Goal: Information Seeking & Learning: Compare options

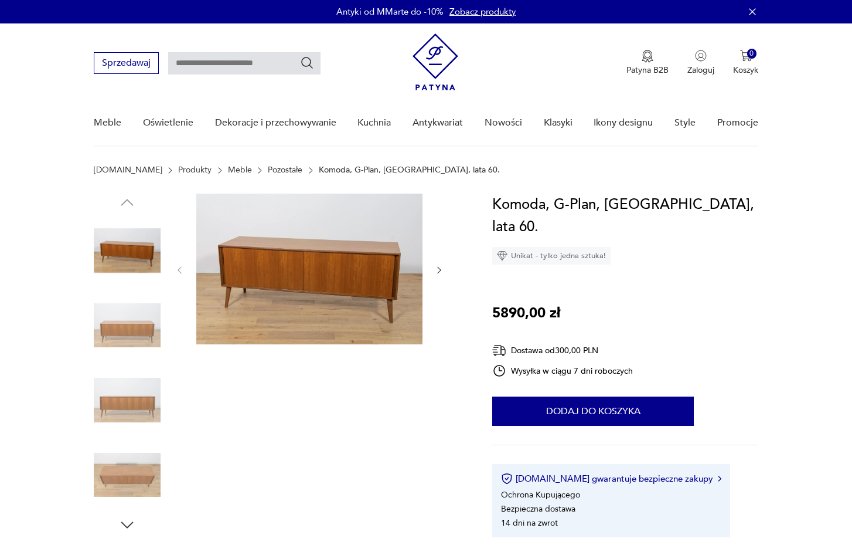
click at [228, 172] on link "Meble" at bounding box center [240, 169] width 24 height 9
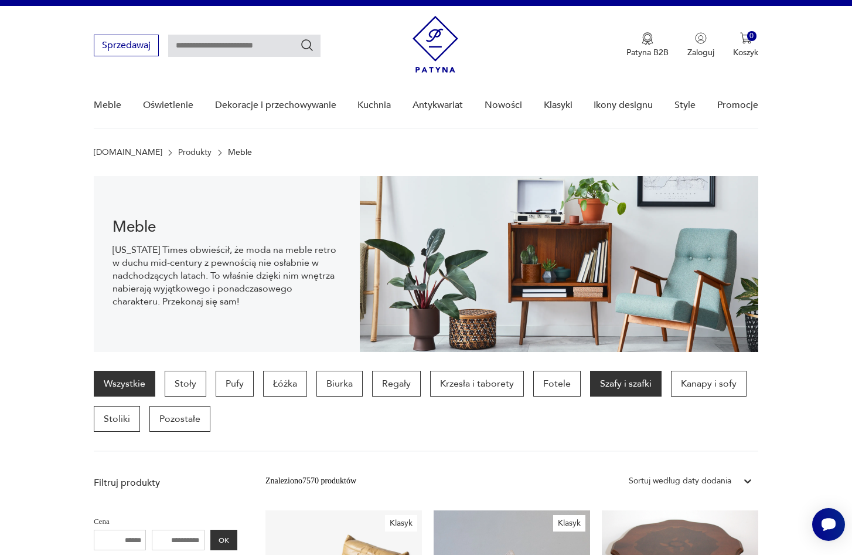
click at [627, 386] on p "Szafy i szafki" at bounding box center [626, 383] width 72 height 26
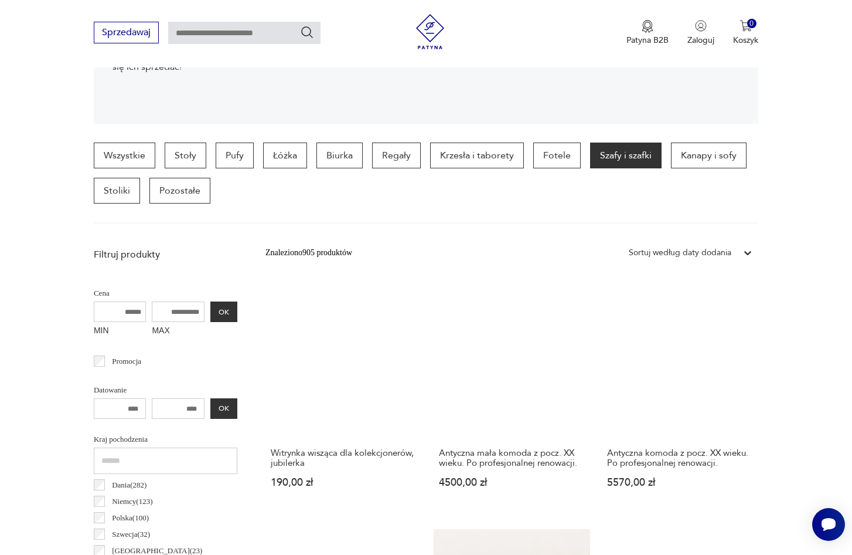
scroll to position [248, 0]
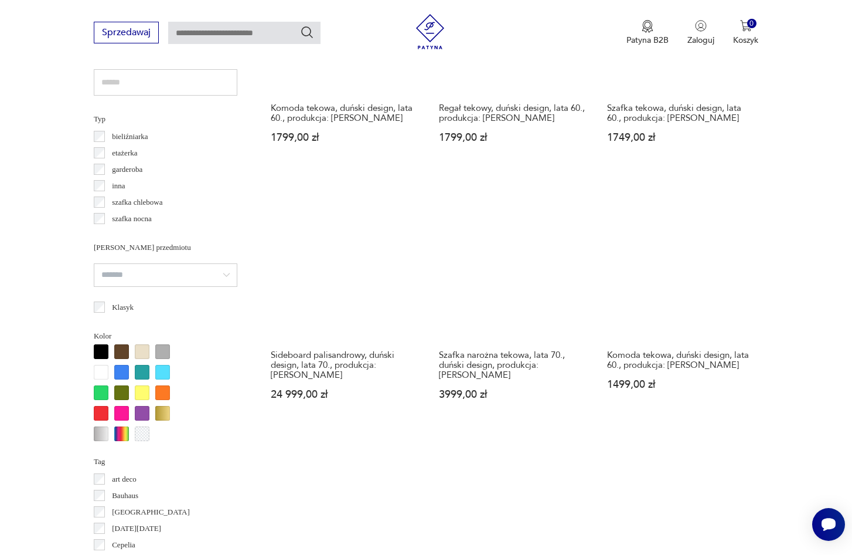
scroll to position [1042, 0]
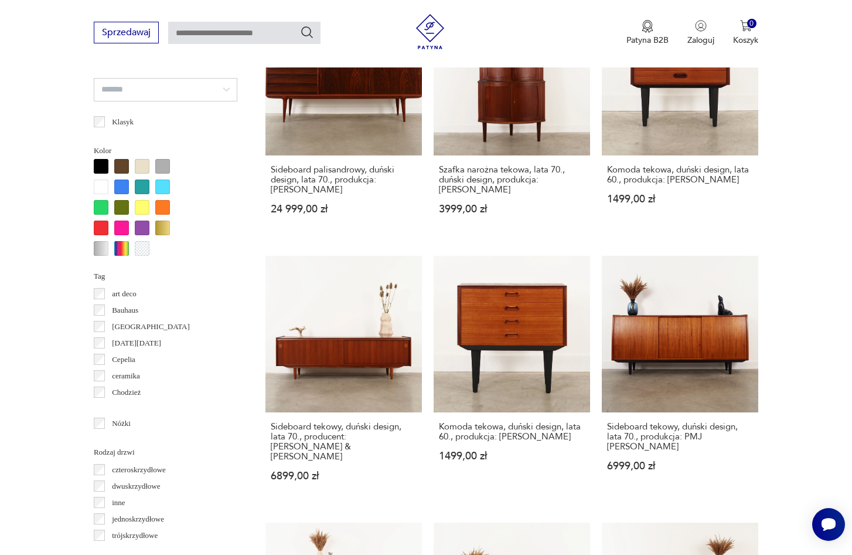
click at [142, 209] on div at bounding box center [142, 207] width 15 height 15
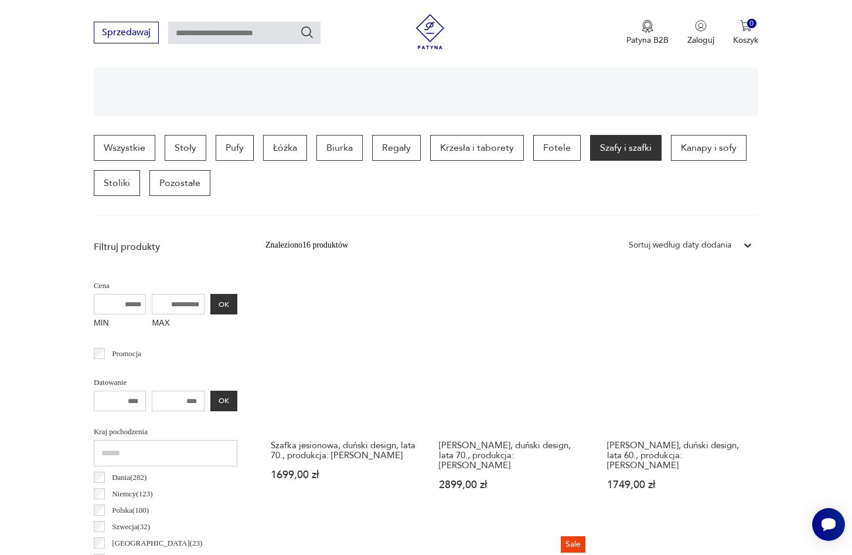
scroll to position [329, 0]
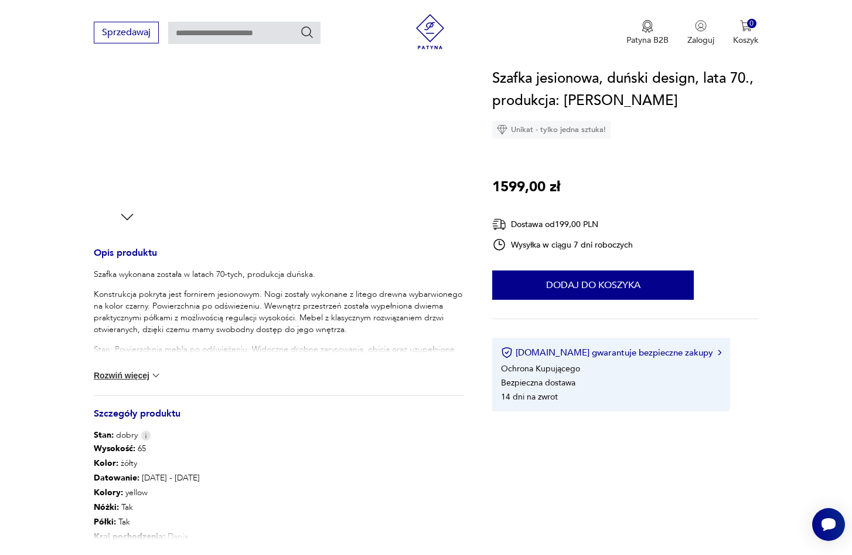
scroll to position [402, 0]
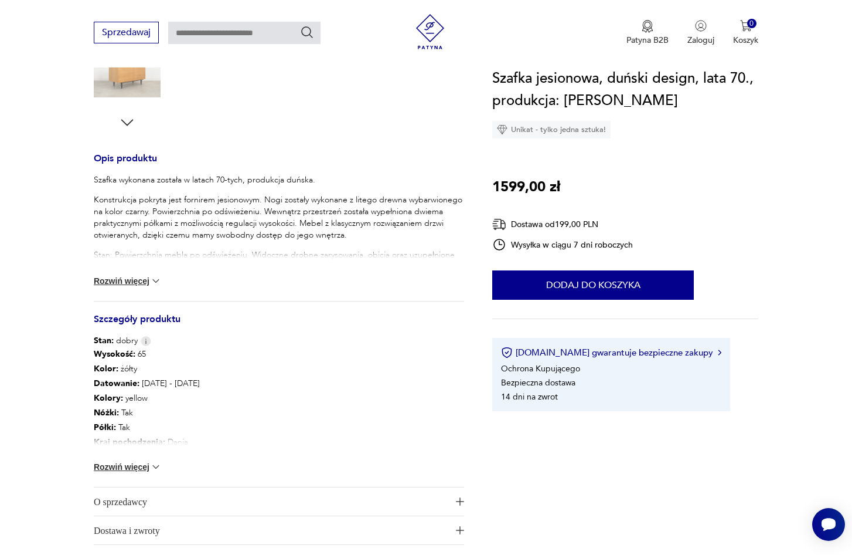
click at [144, 465] on button "Rozwiń więcej" at bounding box center [128, 467] width 68 height 12
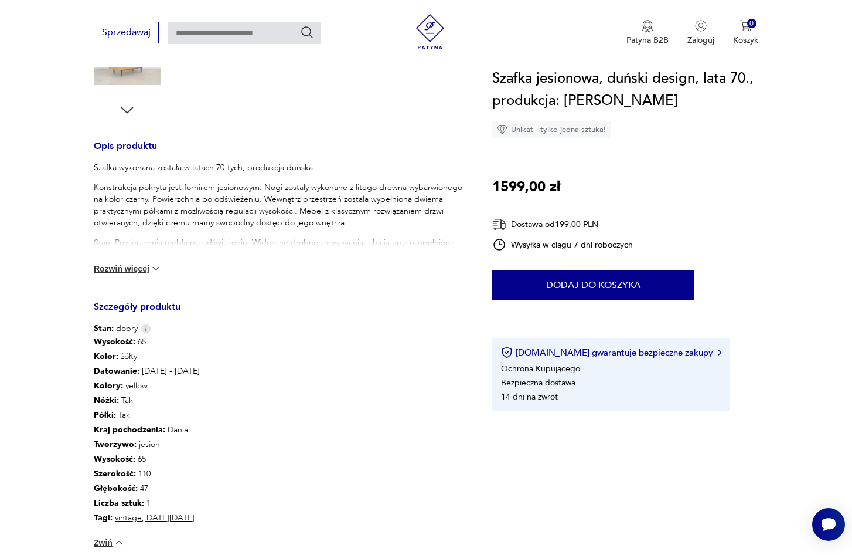
scroll to position [0, 0]
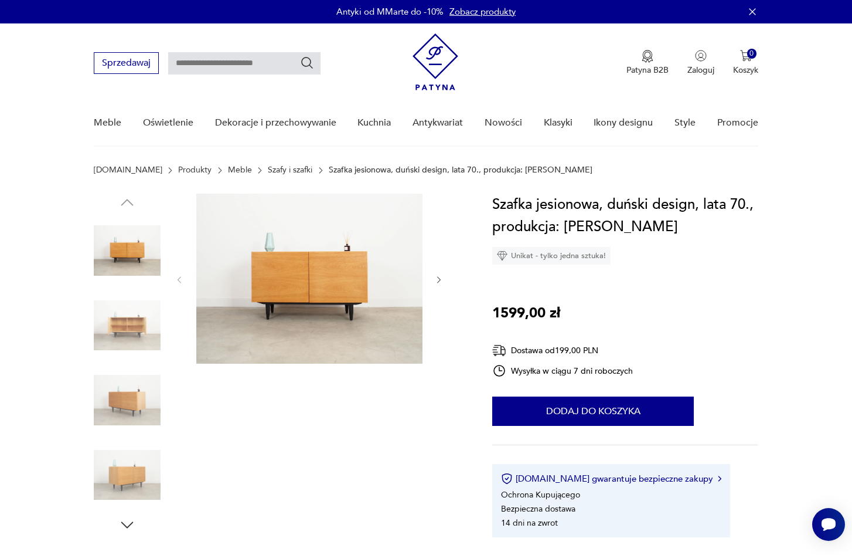
click at [439, 284] on icon "button" at bounding box center [439, 280] width 10 height 10
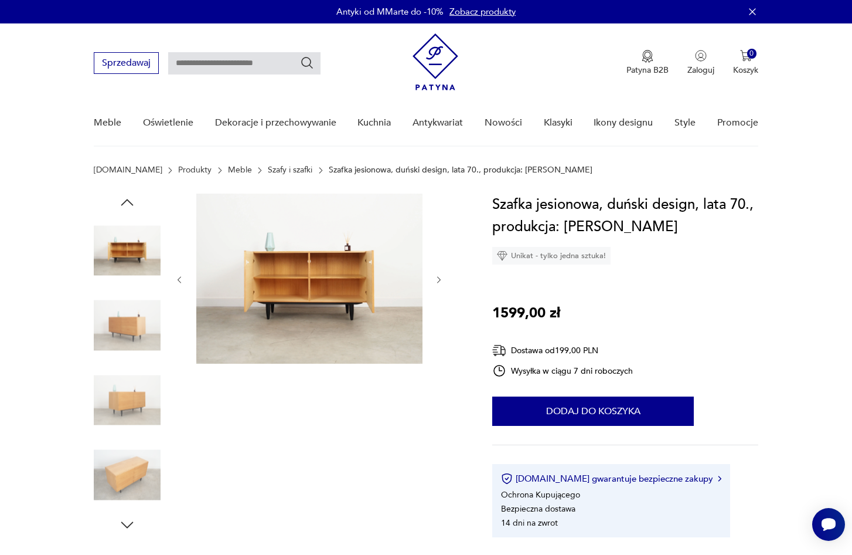
click at [439, 284] on icon "button" at bounding box center [439, 280] width 10 height 10
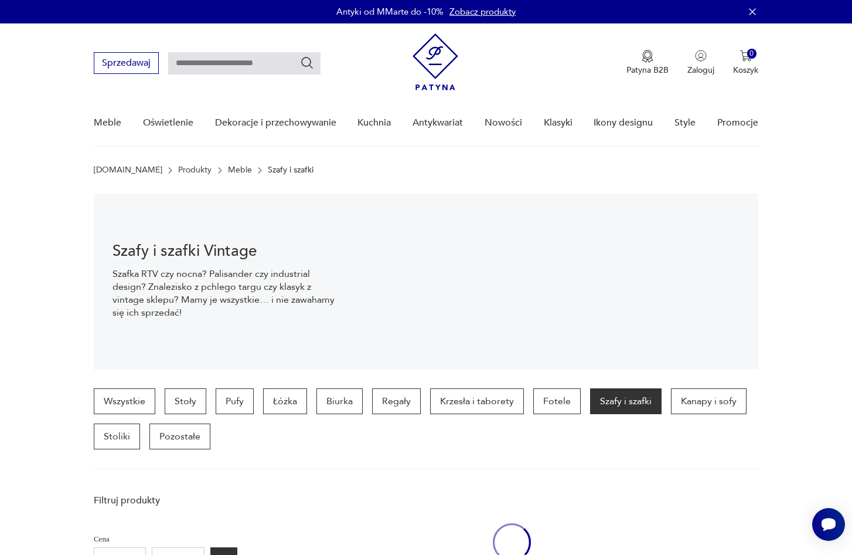
scroll to position [270, 0]
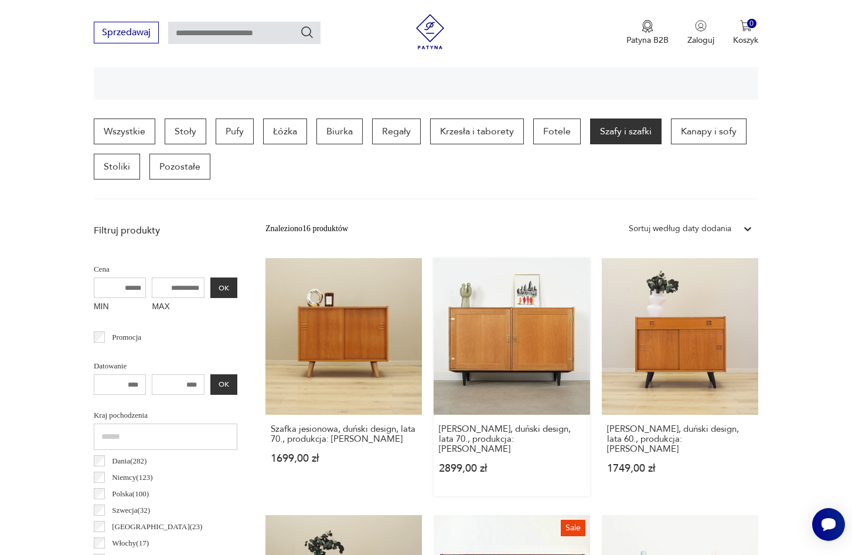
click at [461, 335] on link "Szafka jesionowa, duński design, lata 70., produkcja: [PERSON_NAME] 2899,00 zł" at bounding box center [512, 377] width 157 height 238
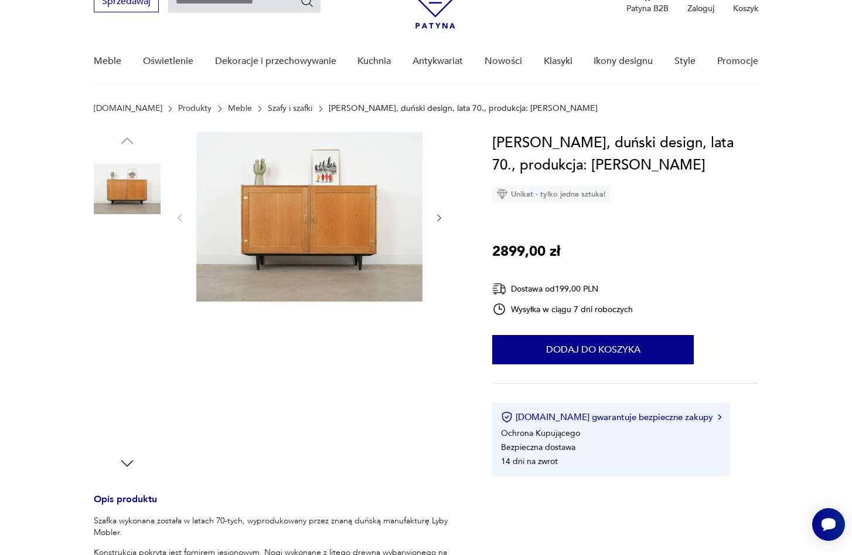
click at [282, 248] on img at bounding box center [309, 216] width 226 height 169
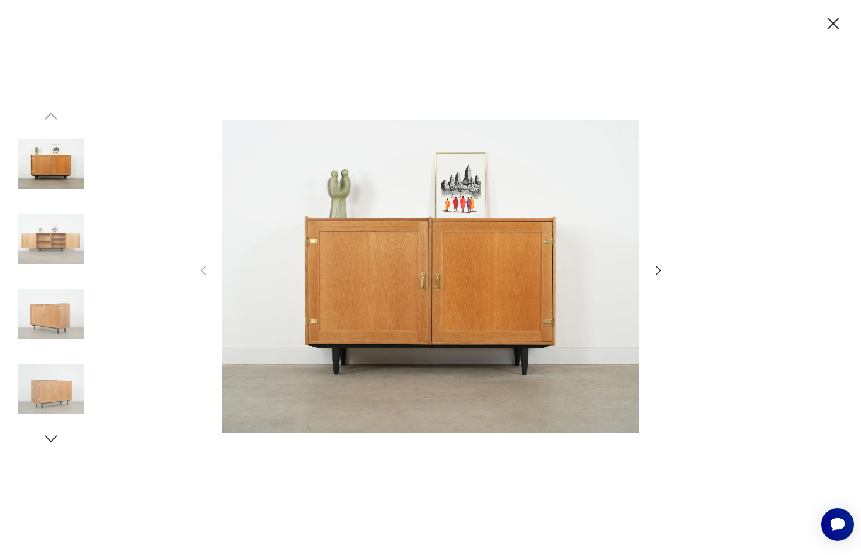
click at [834, 26] on icon "button" at bounding box center [833, 23] width 21 height 21
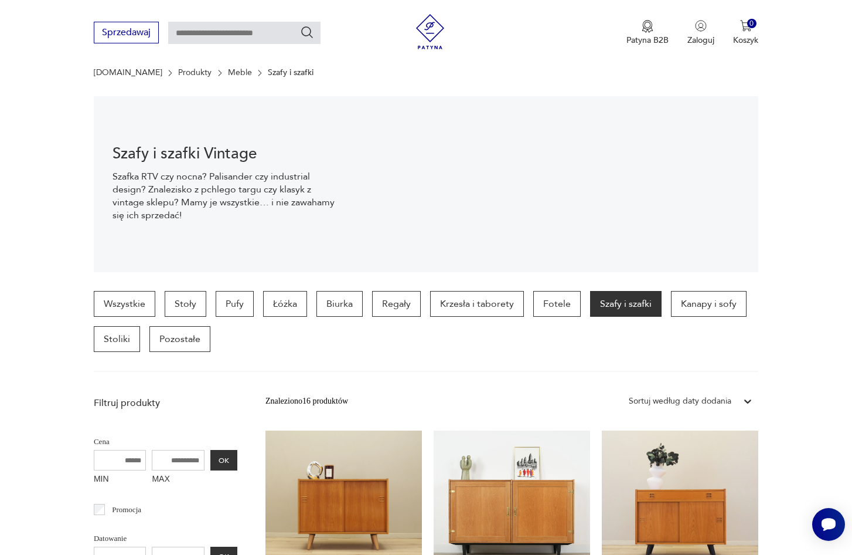
scroll to position [329, 0]
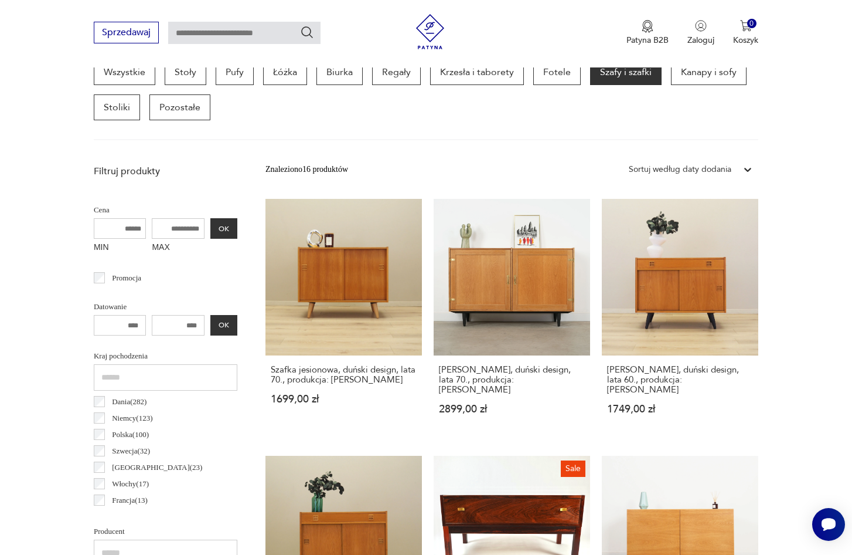
scroll to position [1042, 0]
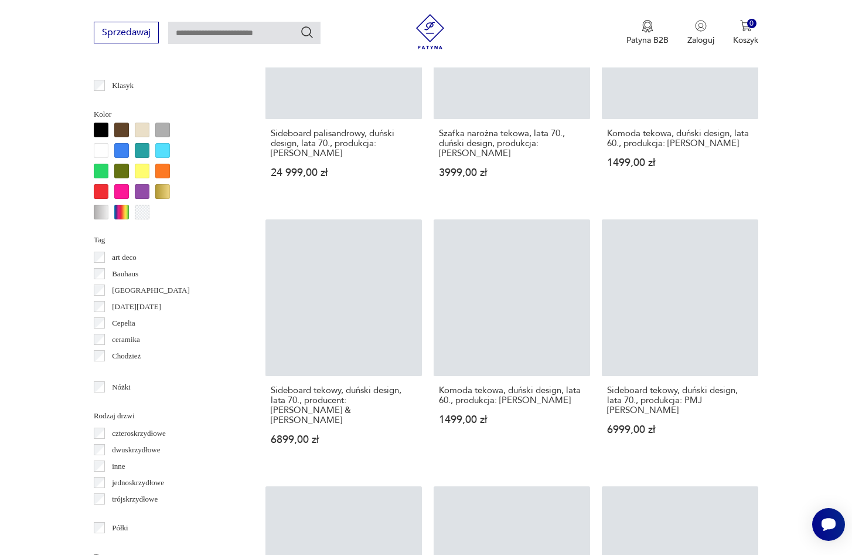
scroll to position [312, 0]
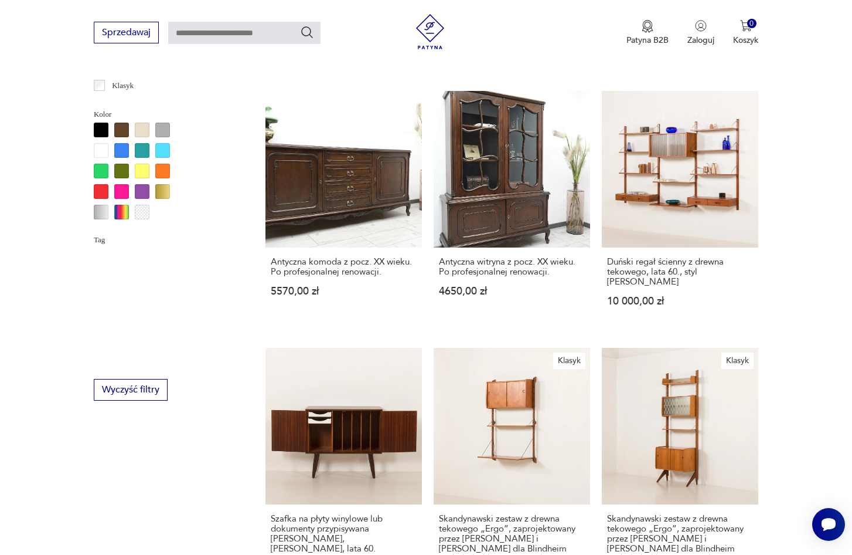
scroll to position [396, 0]
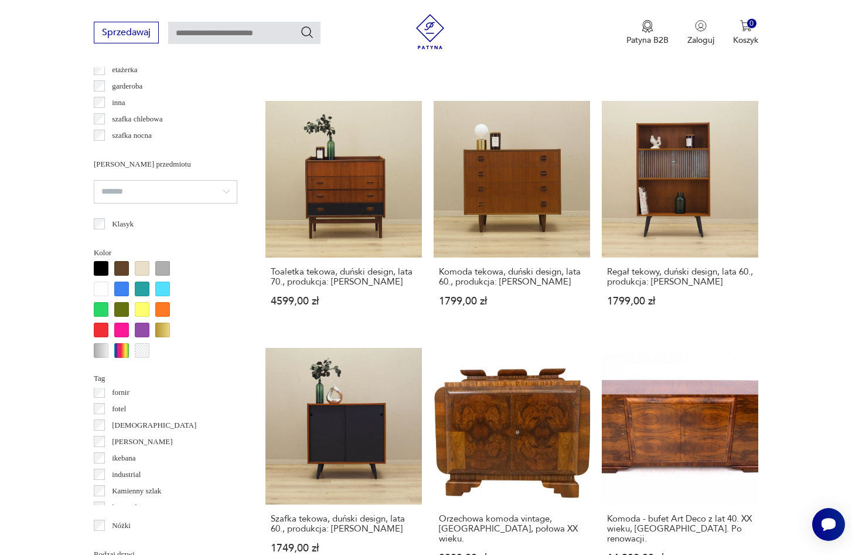
scroll to position [943, 0]
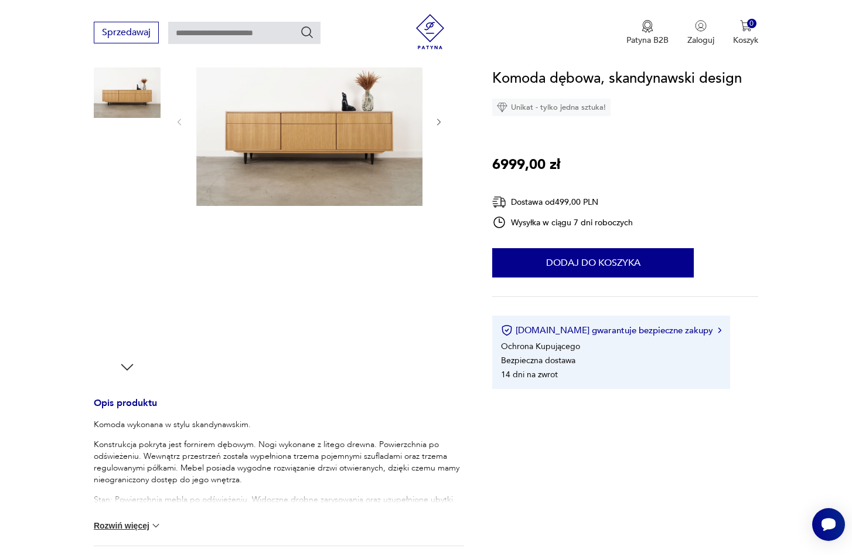
scroll to position [252, 0]
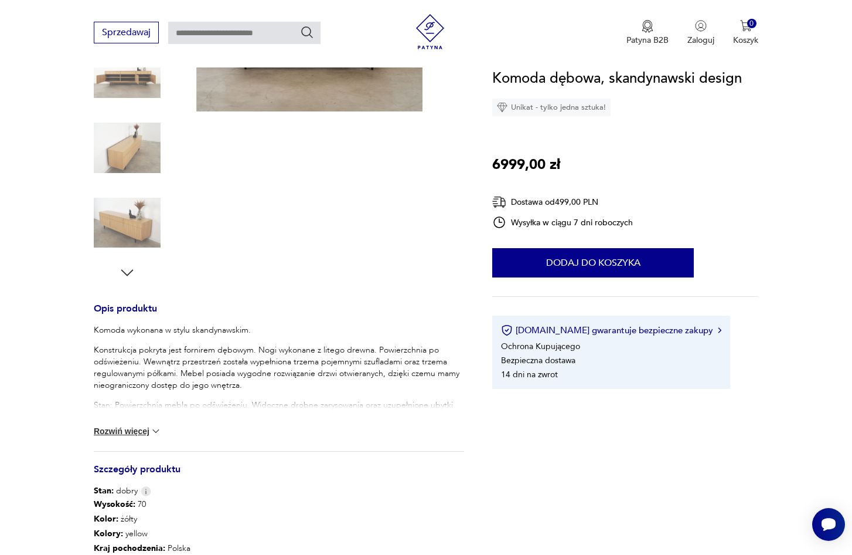
click at [111, 429] on button "Rozwiń więcej" at bounding box center [128, 431] width 68 height 12
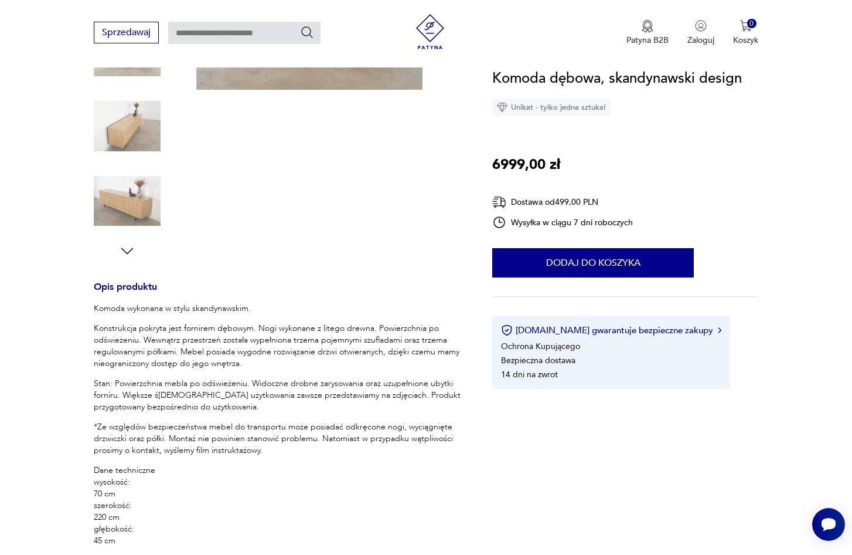
scroll to position [0, 0]
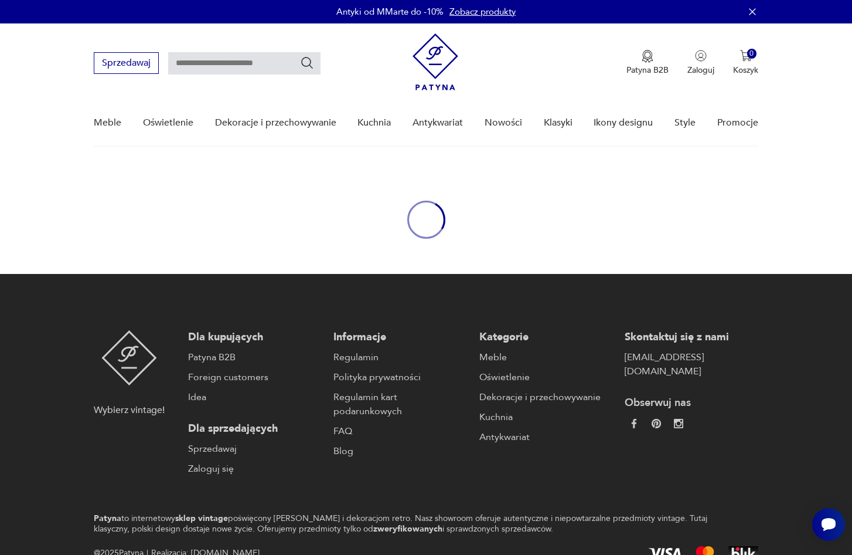
scroll to position [62, 0]
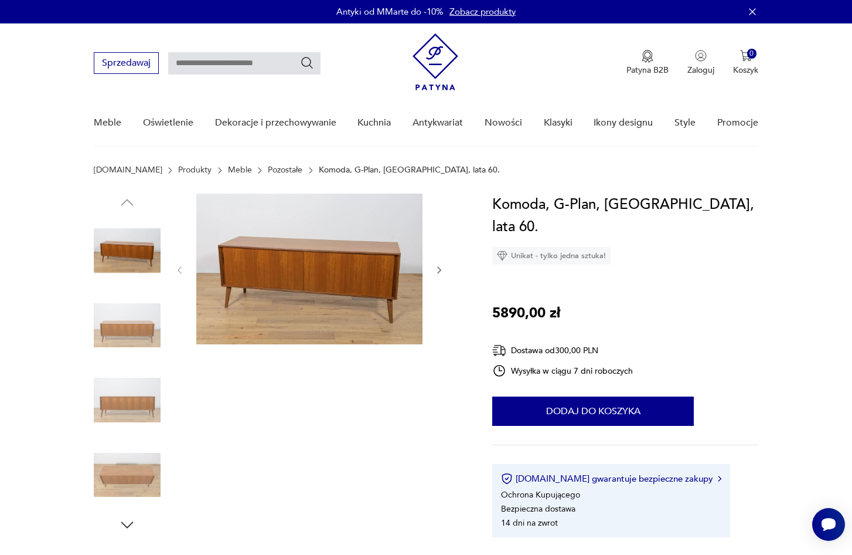
click at [291, 281] on img at bounding box center [309, 268] width 226 height 151
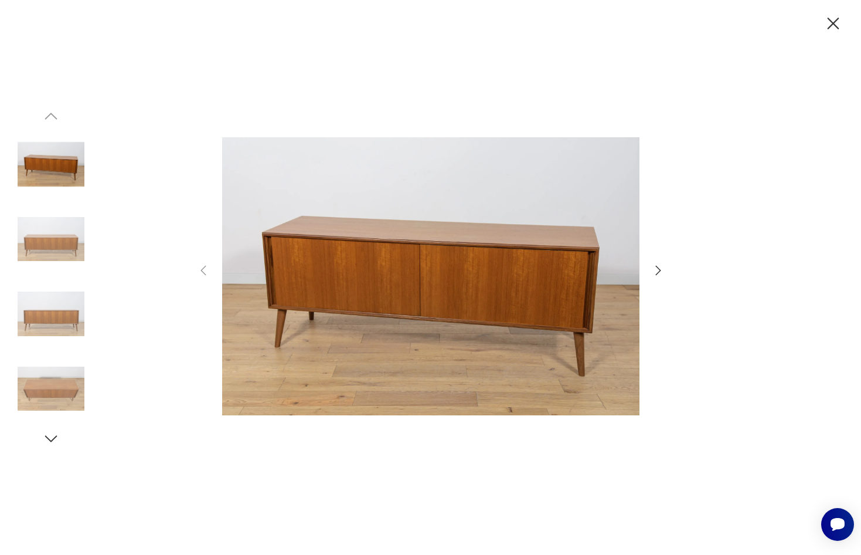
click at [660, 271] on icon "button" at bounding box center [658, 270] width 14 height 14
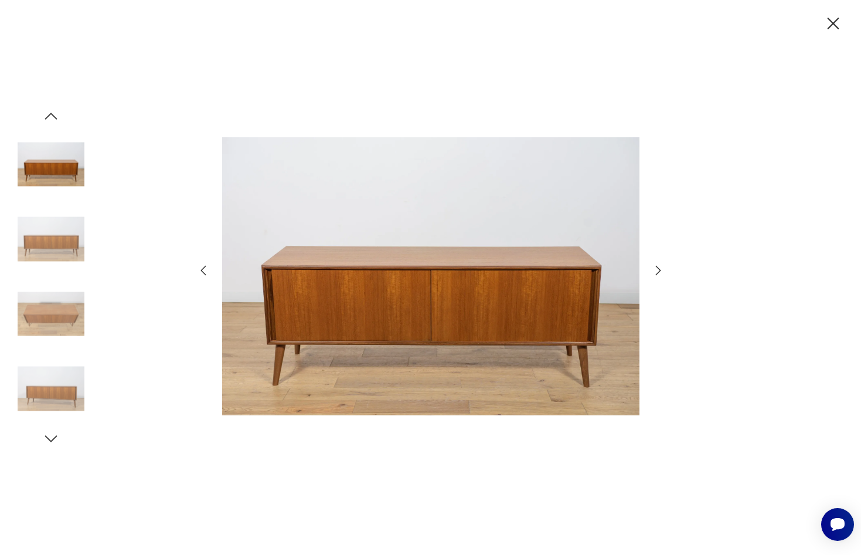
click at [660, 271] on icon "button" at bounding box center [658, 270] width 14 height 14
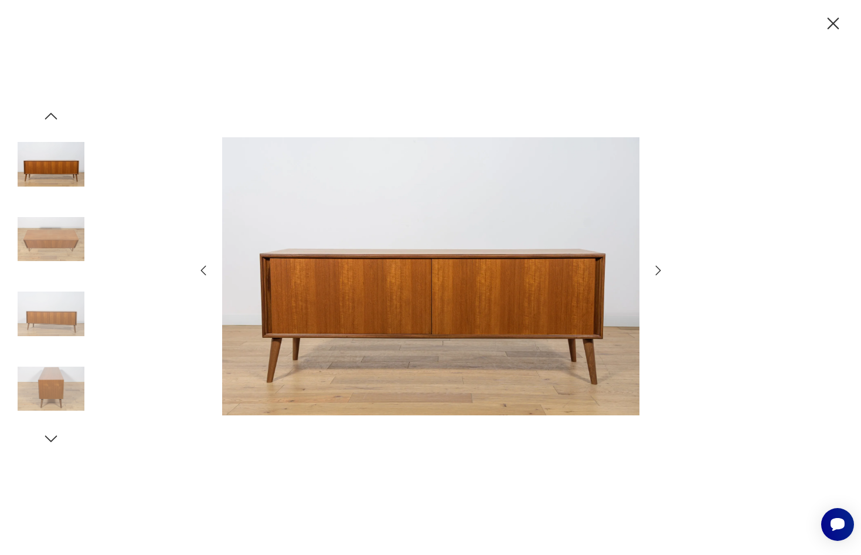
click at [660, 271] on icon "button" at bounding box center [658, 270] width 14 height 14
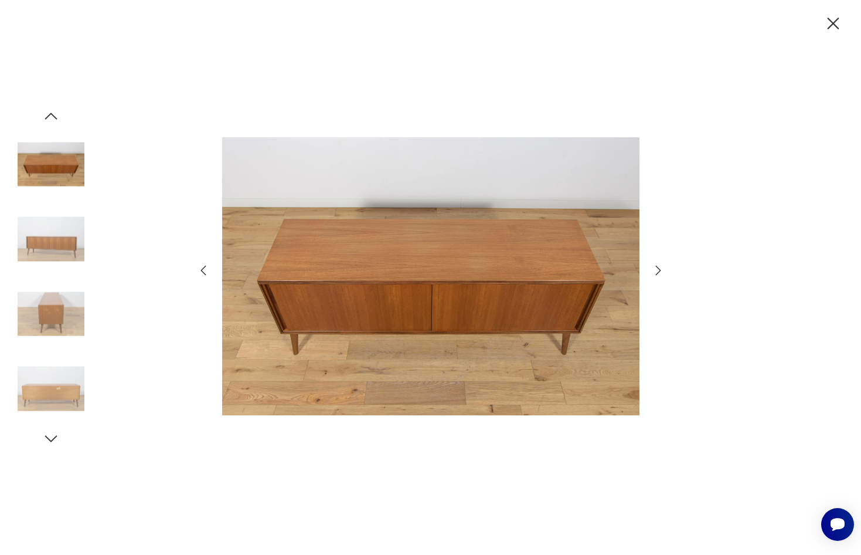
click at [660, 271] on icon "button" at bounding box center [658, 270] width 14 height 14
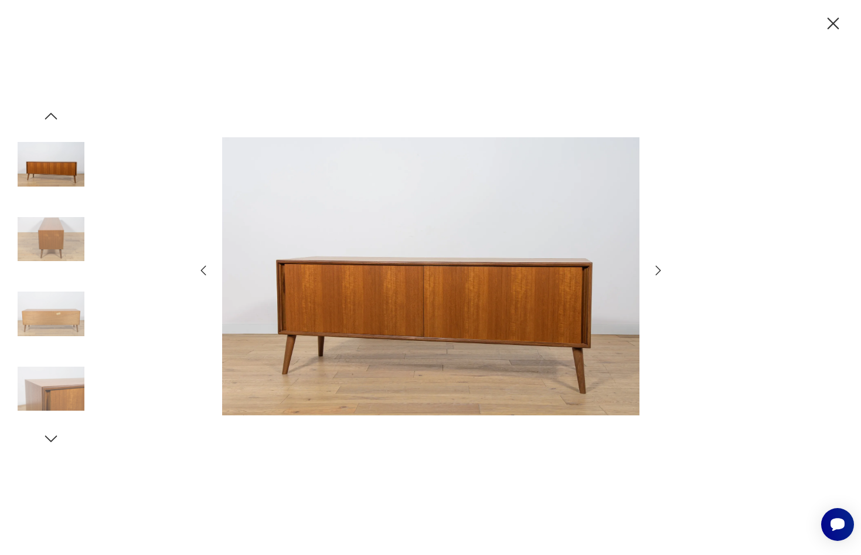
click at [832, 25] on icon "button" at bounding box center [834, 24] width 12 height 12
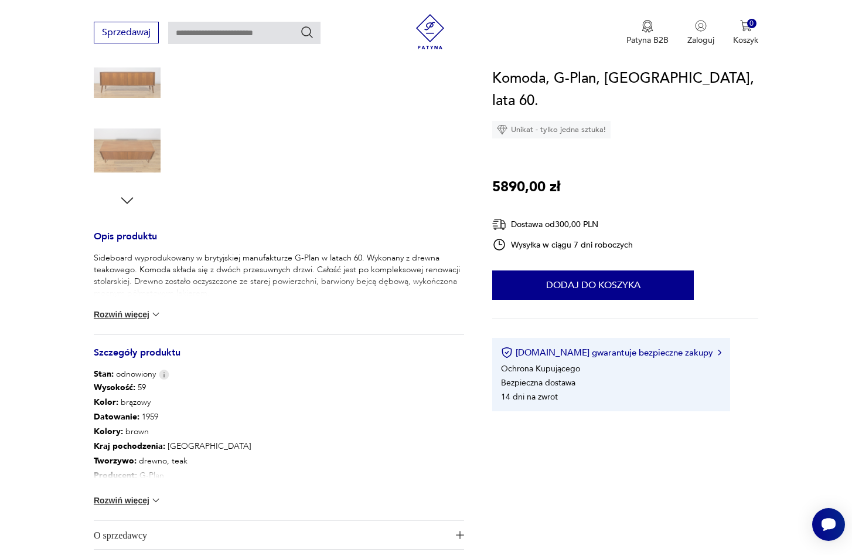
scroll to position [373, 0]
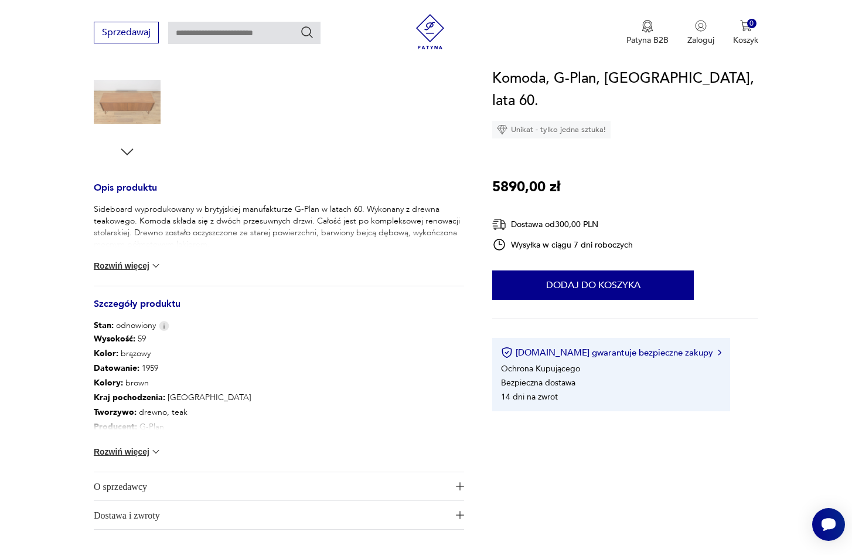
click at [140, 453] on button "Rozwiń więcej" at bounding box center [128, 452] width 68 height 12
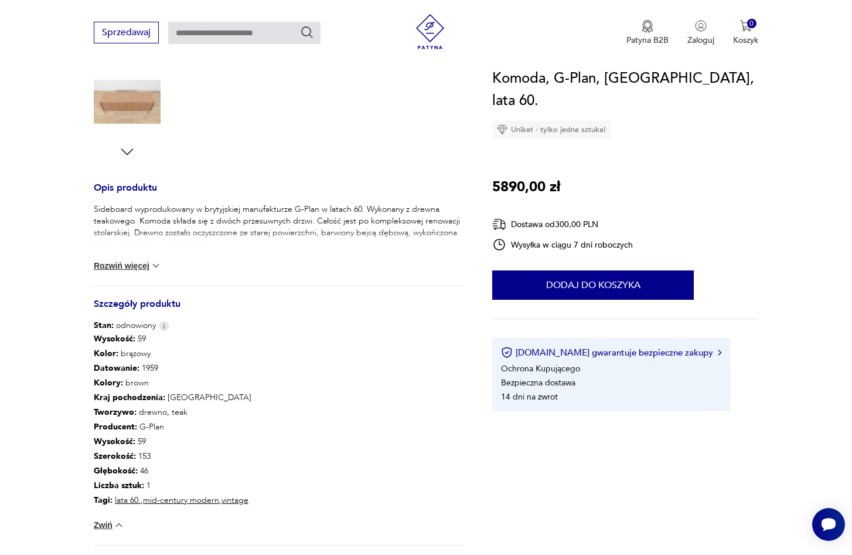
scroll to position [0, 0]
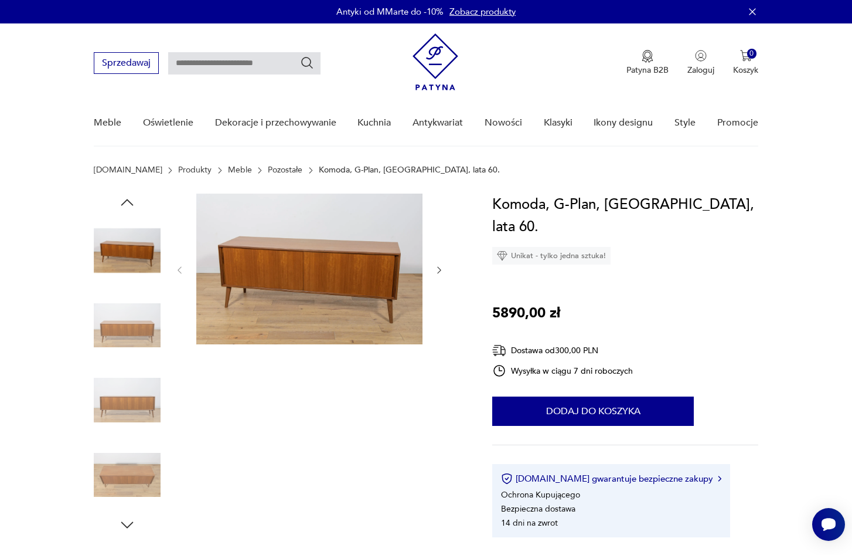
click at [271, 311] on img at bounding box center [309, 268] width 226 height 151
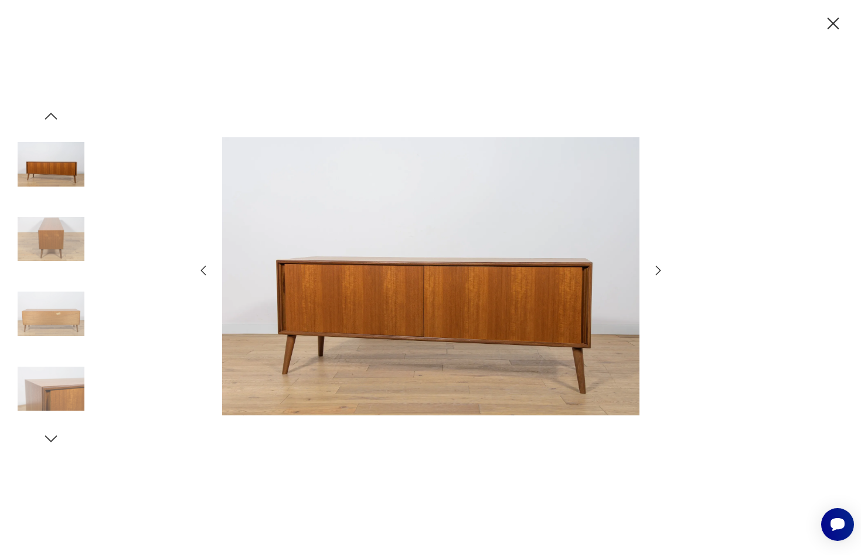
click at [657, 273] on icon "button" at bounding box center [658, 270] width 14 height 14
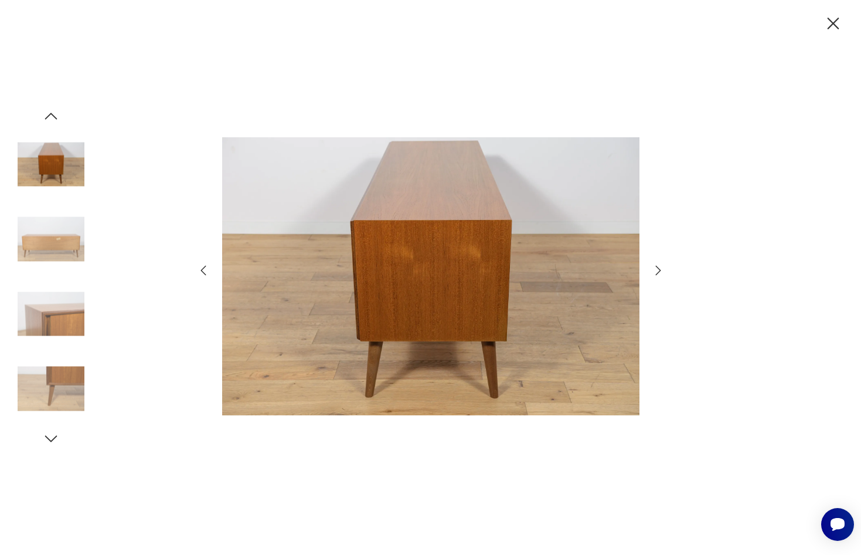
click at [657, 273] on icon "button" at bounding box center [658, 270] width 14 height 14
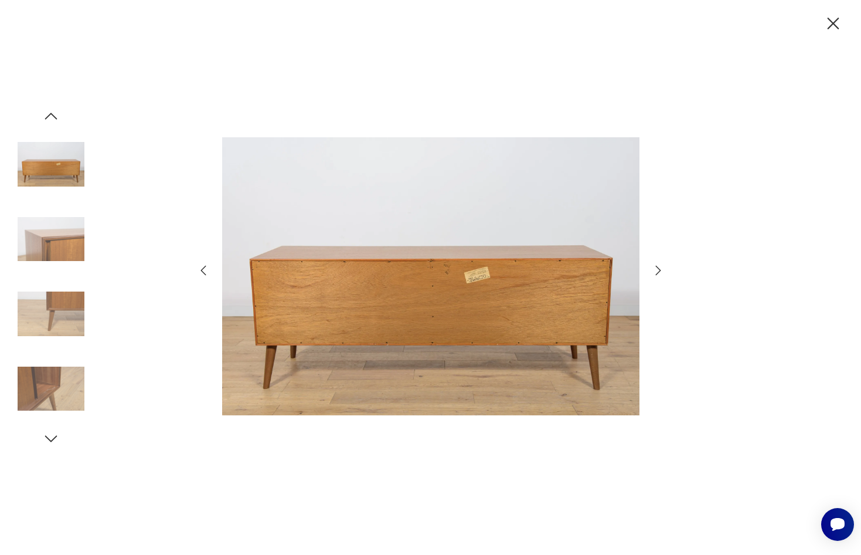
click at [657, 273] on icon "button" at bounding box center [658, 270] width 14 height 14
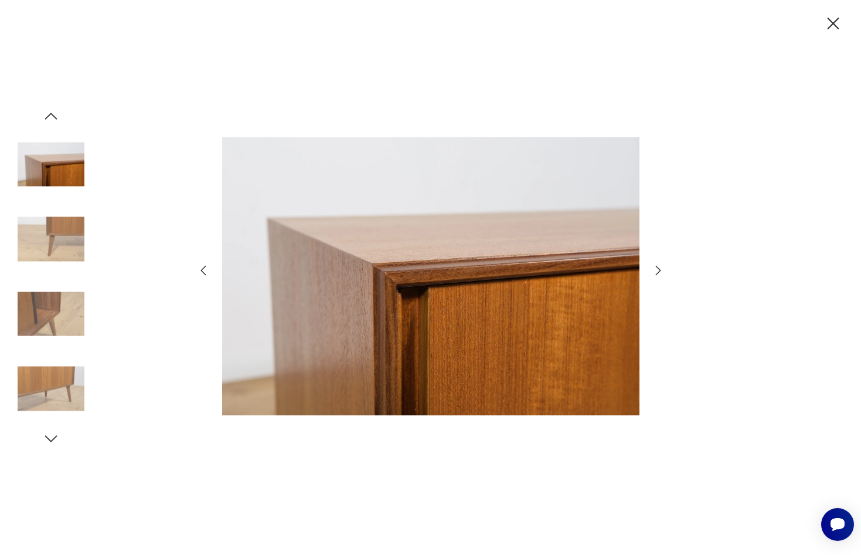
click at [657, 273] on icon "button" at bounding box center [658, 270] width 14 height 14
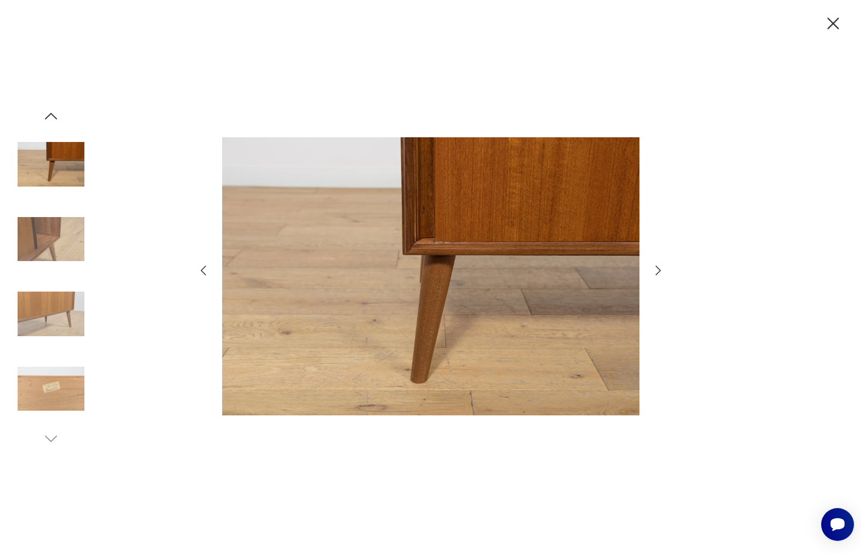
click at [657, 273] on icon "button" at bounding box center [658, 270] width 14 height 14
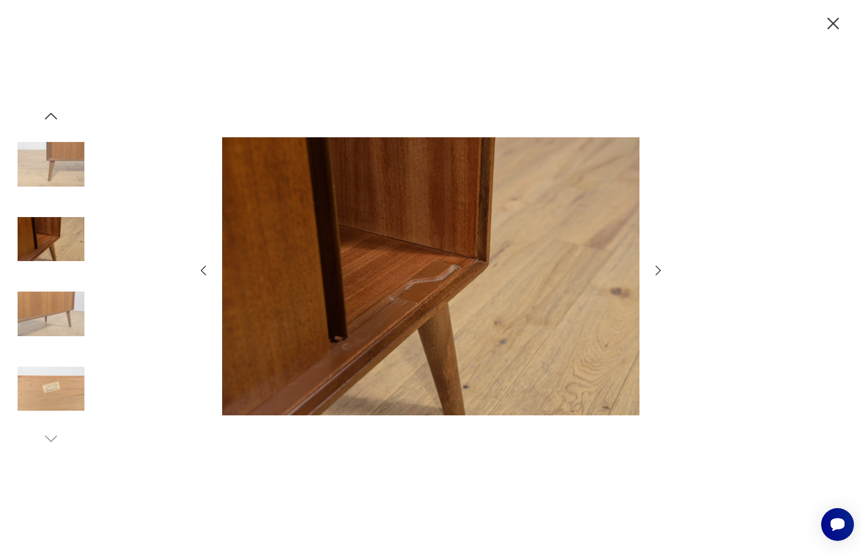
drag, startPoint x: 830, startPoint y: 25, endPoint x: 817, endPoint y: 40, distance: 19.6
click at [830, 25] on icon "button" at bounding box center [833, 23] width 21 height 21
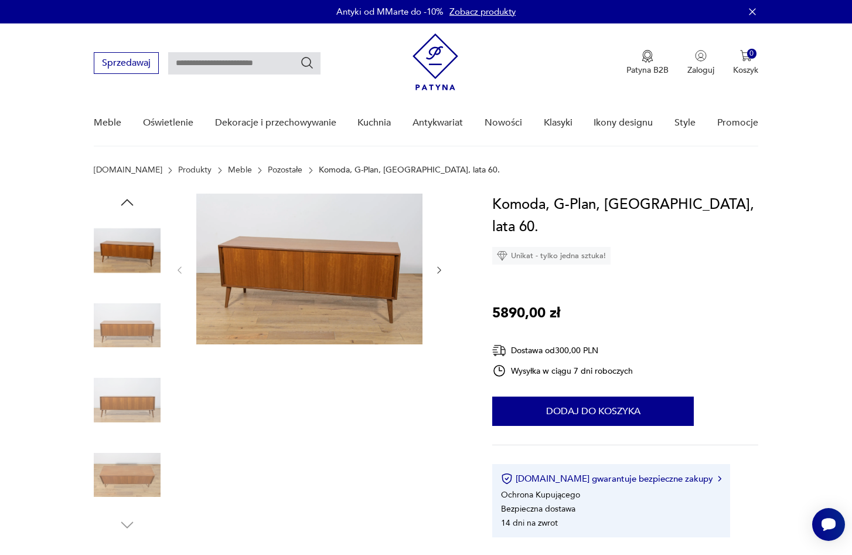
click at [140, 336] on img at bounding box center [127, 325] width 67 height 67
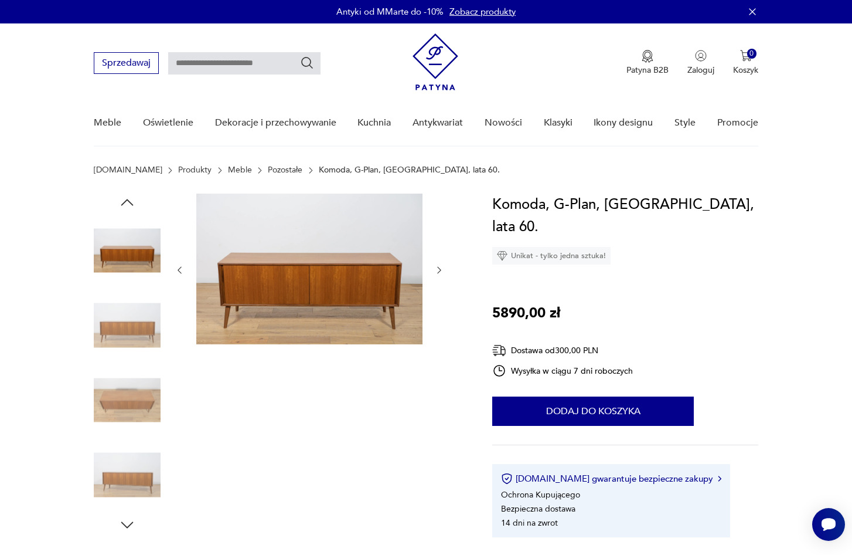
click at [270, 324] on img at bounding box center [309, 268] width 226 height 151
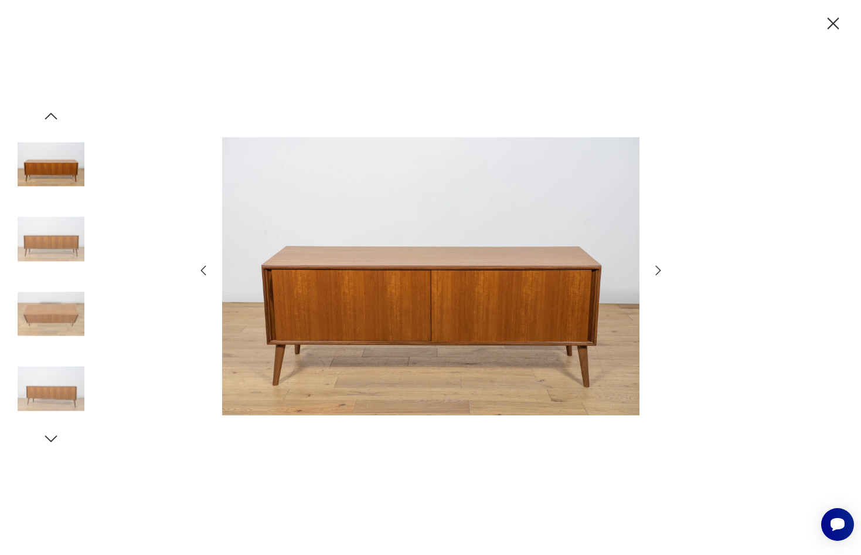
click at [658, 273] on icon "button" at bounding box center [658, 270] width 14 height 14
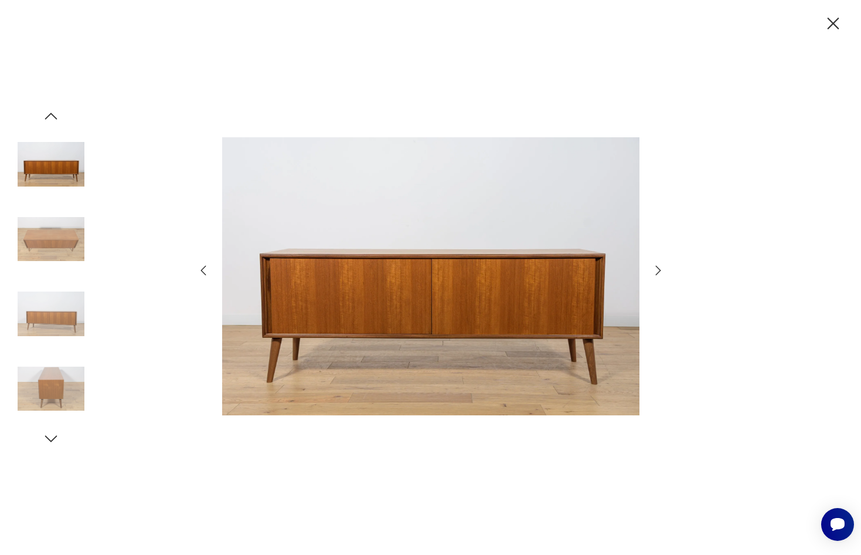
click at [658, 273] on icon "button" at bounding box center [658, 270] width 14 height 14
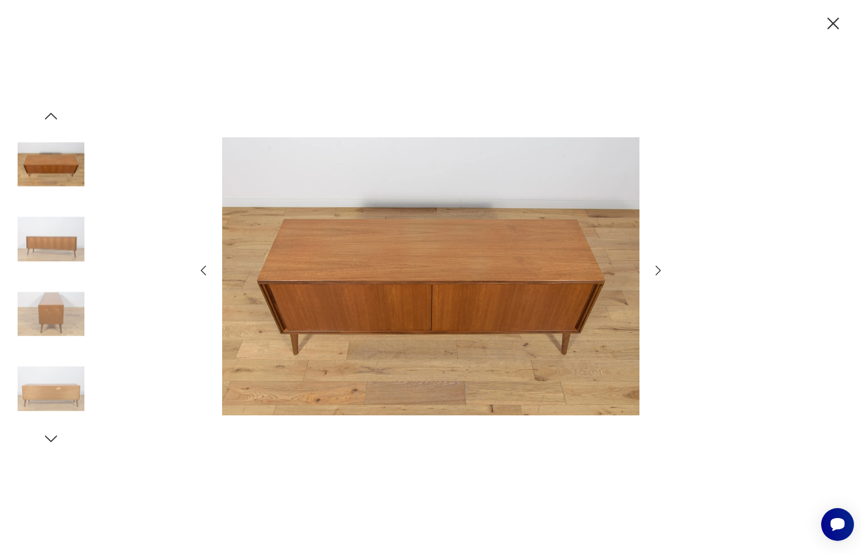
click at [658, 273] on icon "button" at bounding box center [658, 270] width 14 height 14
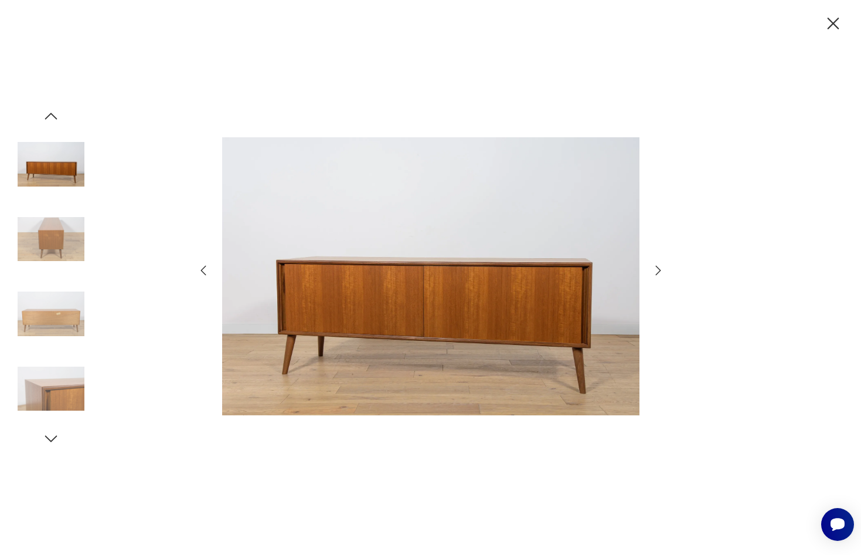
click at [658, 273] on icon "button" at bounding box center [658, 270] width 14 height 14
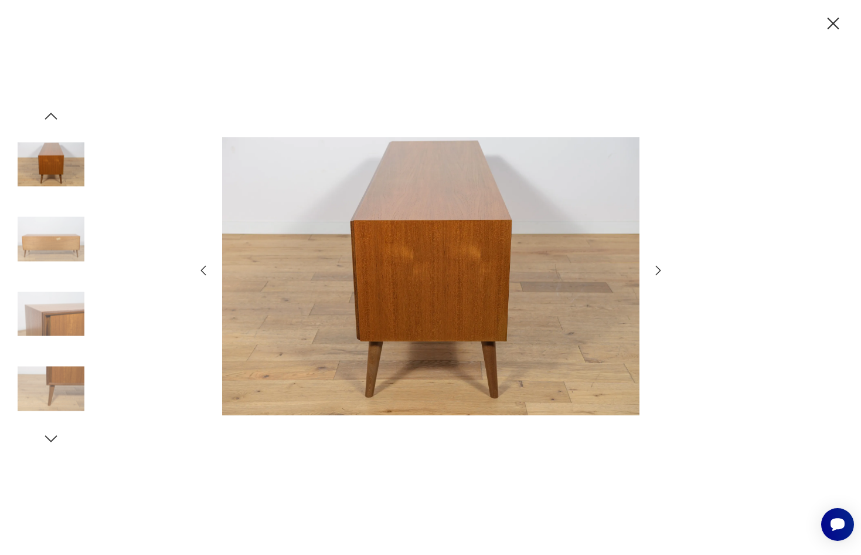
click at [832, 29] on icon "button" at bounding box center [833, 23] width 21 height 21
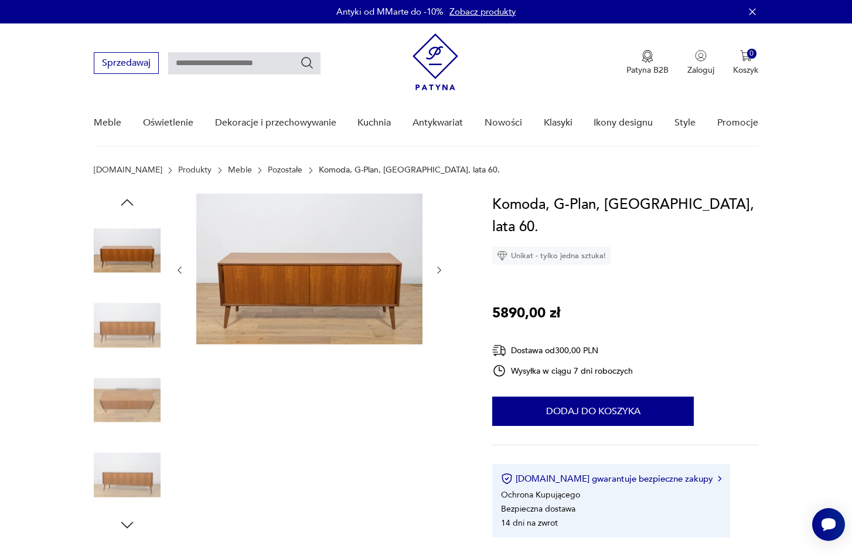
click at [122, 388] on img at bounding box center [127, 399] width 67 height 67
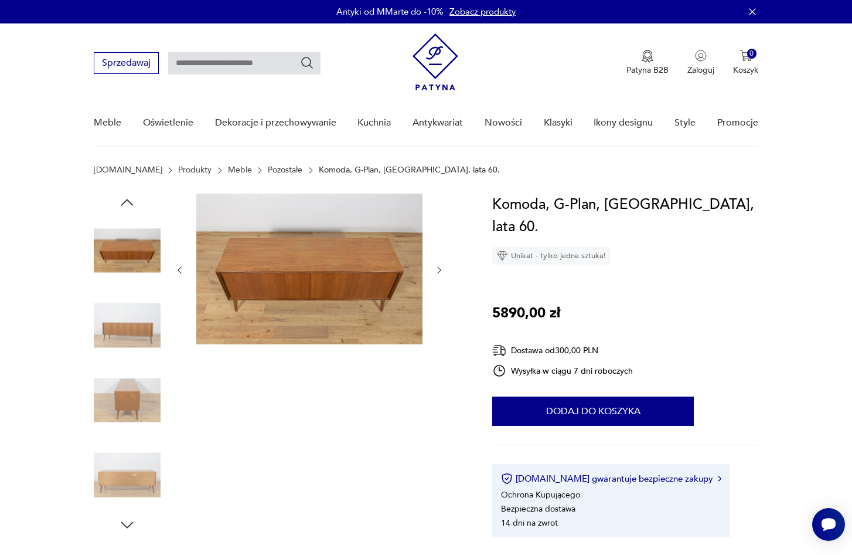
click at [267, 294] on img at bounding box center [309, 268] width 226 height 151
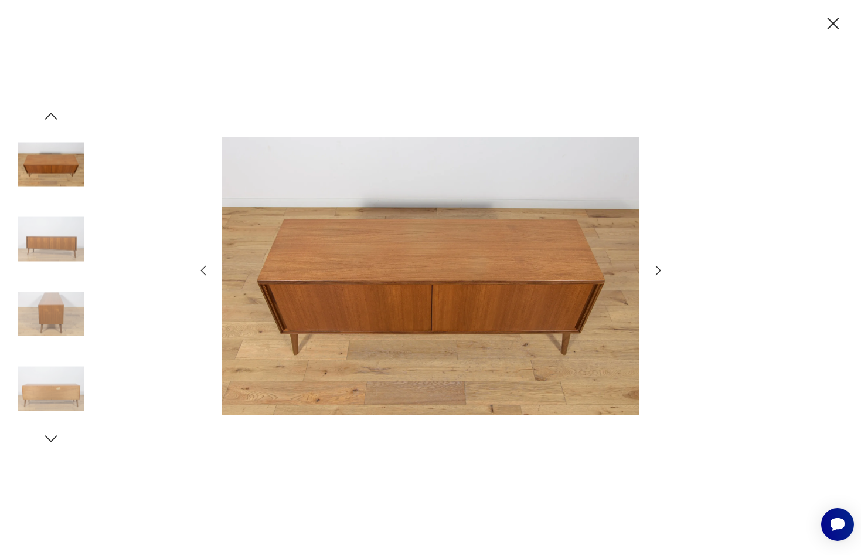
click at [837, 22] on icon "button" at bounding box center [833, 23] width 21 height 21
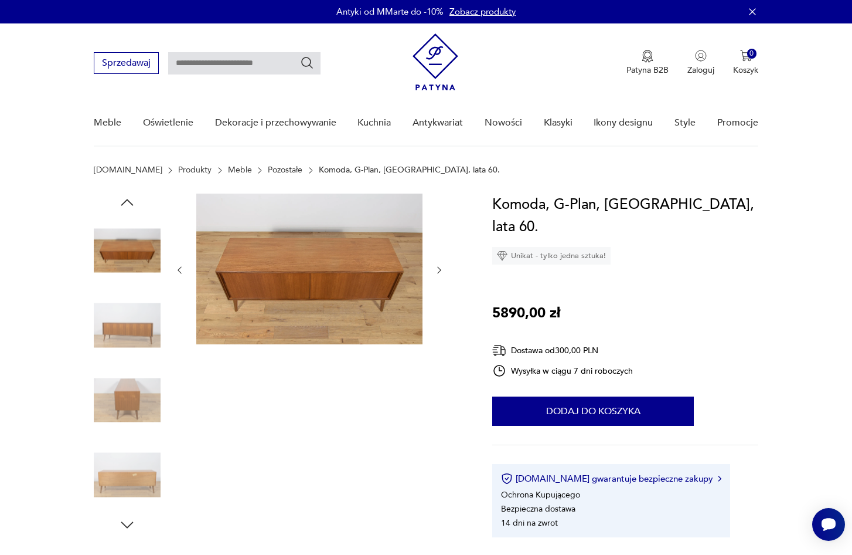
click at [261, 287] on img at bounding box center [309, 268] width 226 height 151
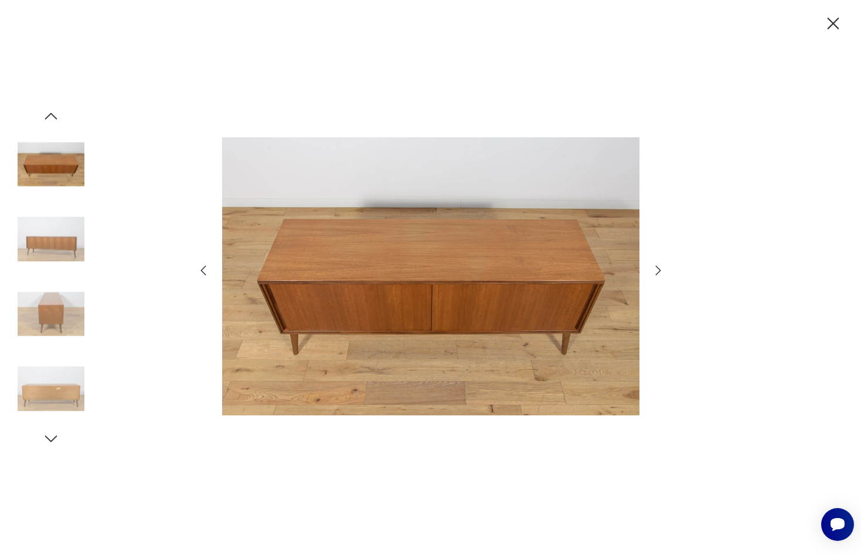
click at [660, 271] on icon "button" at bounding box center [657, 270] width 5 height 9
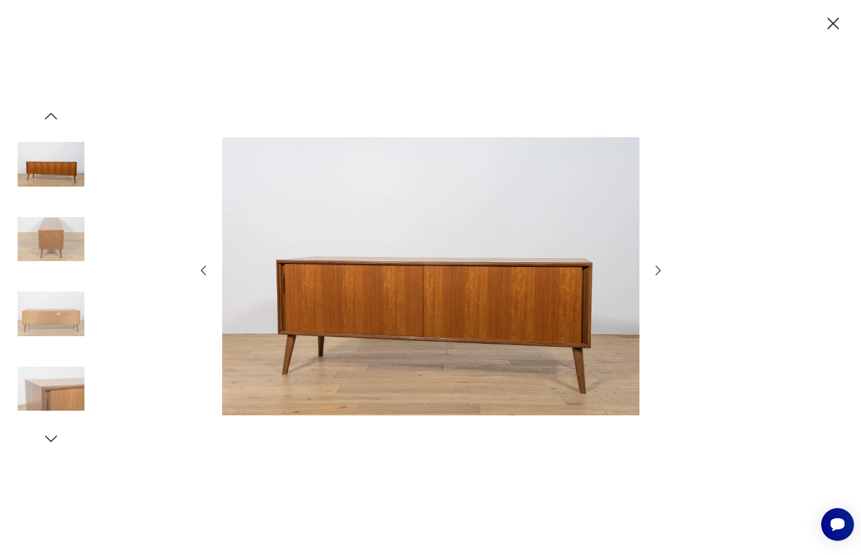
click at [660, 271] on icon "button" at bounding box center [657, 270] width 5 height 9
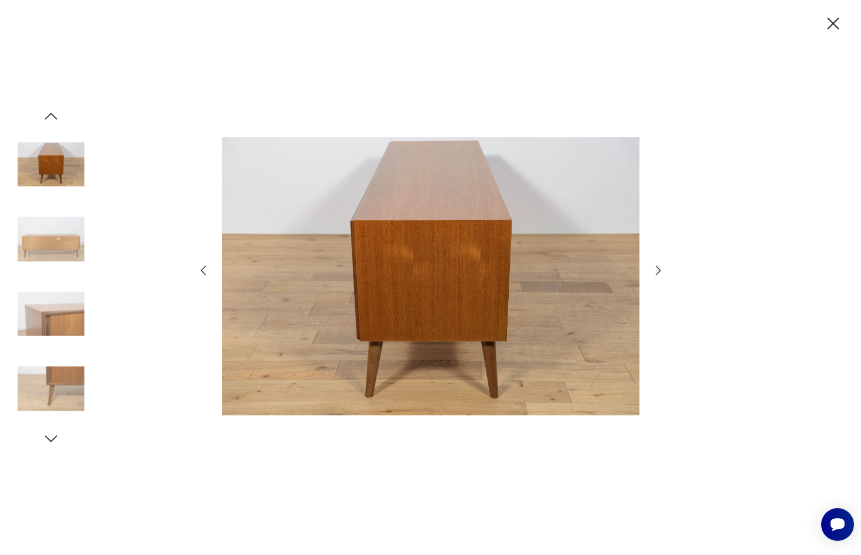
click at [662, 270] on icon "button" at bounding box center [658, 270] width 14 height 14
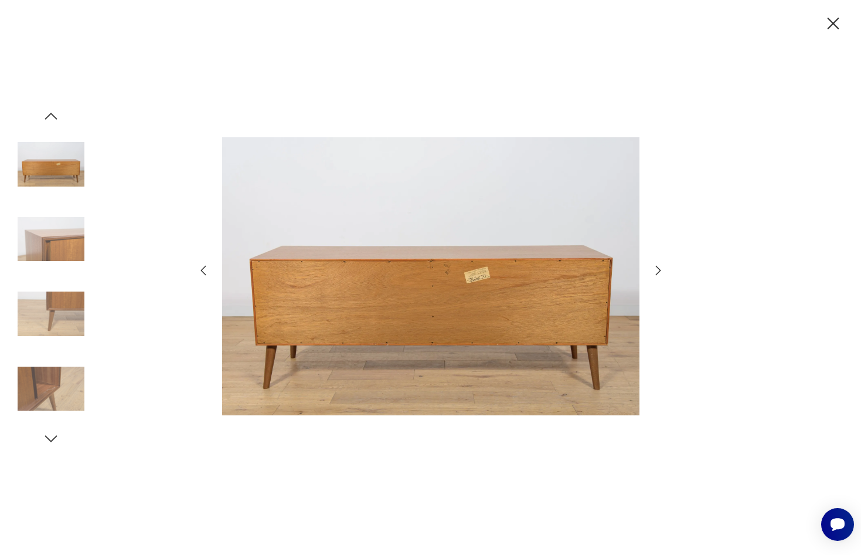
click at [660, 274] on icon "button" at bounding box center [658, 270] width 14 height 14
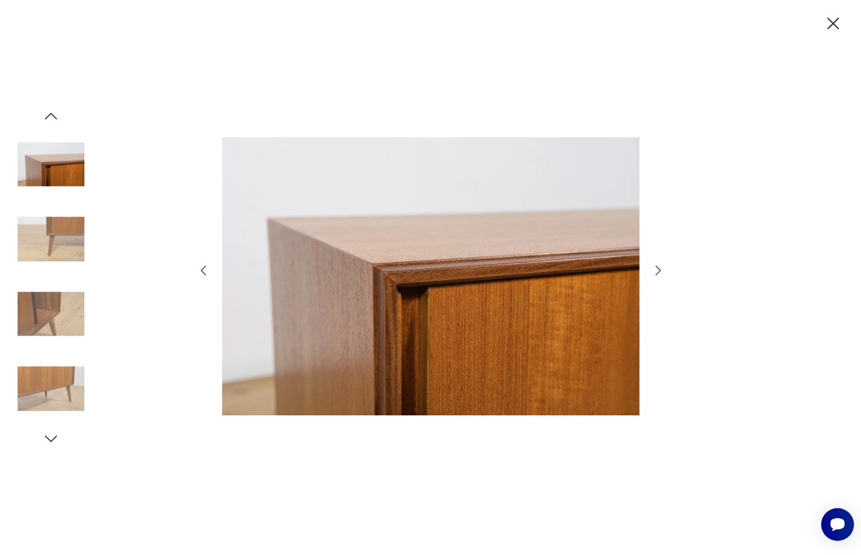
click at [657, 274] on icon "button" at bounding box center [657, 270] width 5 height 9
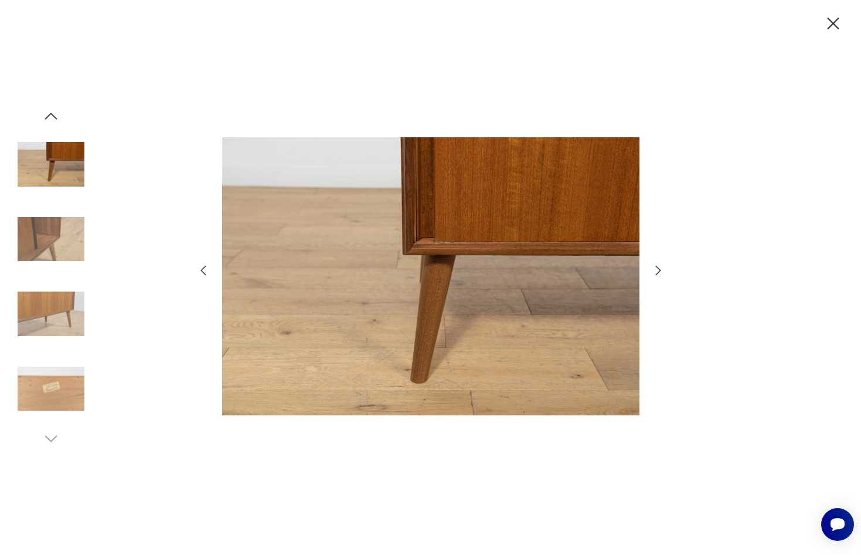
click at [833, 23] on icon "button" at bounding box center [834, 24] width 12 height 12
